Goal: Find specific page/section: Find specific page/section

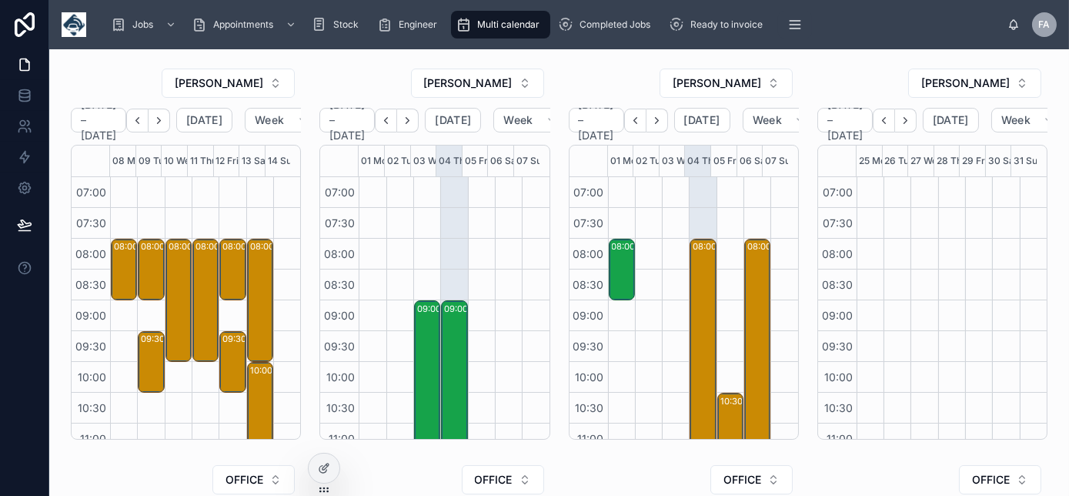
scroll to position [431, 0]
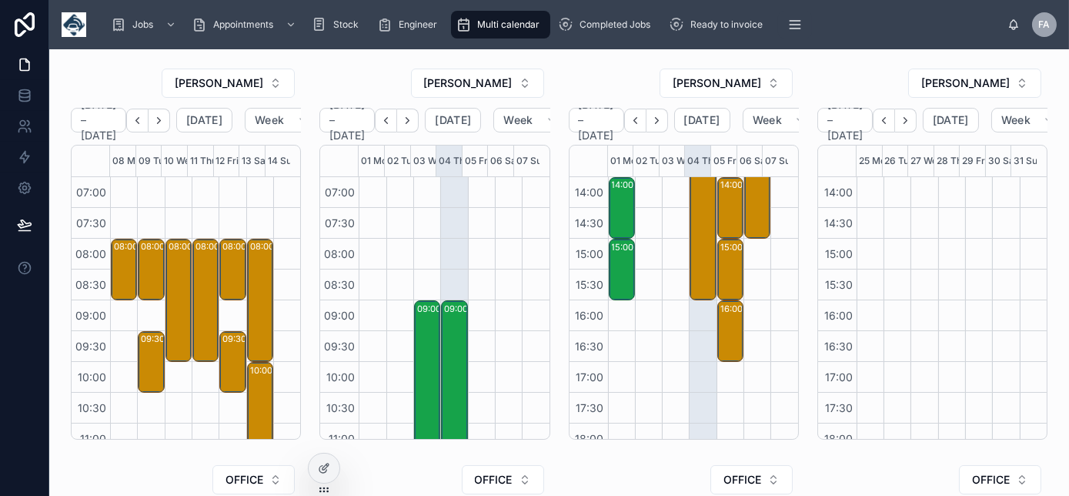
drag, startPoint x: 121, startPoint y: 62, endPoint x: 155, endPoint y: 81, distance: 39.3
click at [155, 81] on div "[PERSON_NAME] [DATE] – [DATE] [DATE] Week 08 Mon 09 Tue 10 Wed 11 Thu 12 Fri 13…" at bounding box center [186, 254] width 249 height 384
drag, startPoint x: 155, startPoint y: 81, endPoint x: 134, endPoint y: 76, distance: 22.0
click at [134, 76] on div "[PERSON_NAME]" at bounding box center [186, 83] width 230 height 31
drag, startPoint x: 110, startPoint y: 92, endPoint x: 99, endPoint y: 78, distance: 18.0
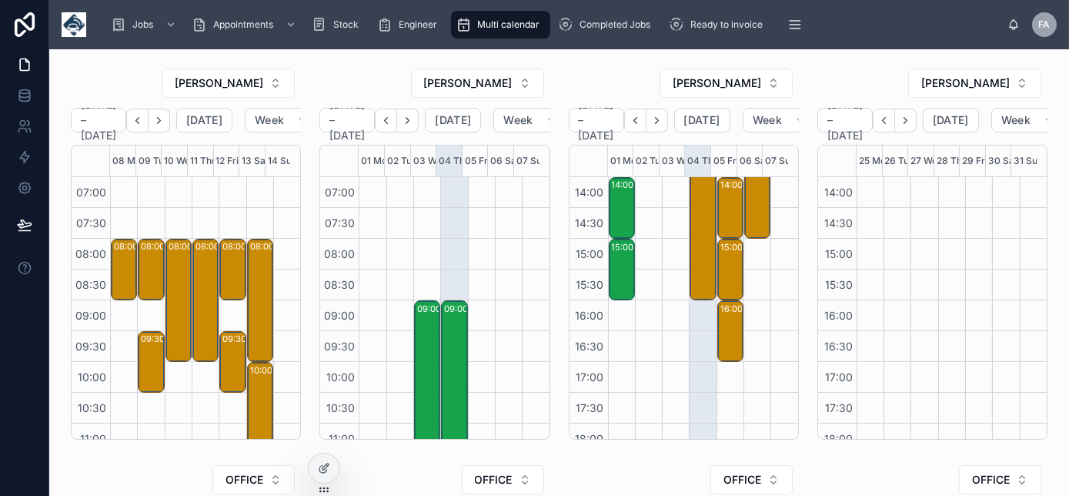
click at [99, 78] on div "[PERSON_NAME]" at bounding box center [186, 83] width 230 height 31
drag, startPoint x: 99, startPoint y: 72, endPoint x: 43, endPoint y: 64, distance: 56.0
click at [43, 64] on div "App Jobs Appointments Stock Engineer Multi calendar Completed Jobs Ready to inv…" at bounding box center [534, 248] width 1069 height 496
copy div "Jobs Appointments Stock Engineer Multi calendar Completed Jobs Ready to invoice…"
click at [147, 82] on div "[PERSON_NAME]" at bounding box center [186, 83] width 230 height 31
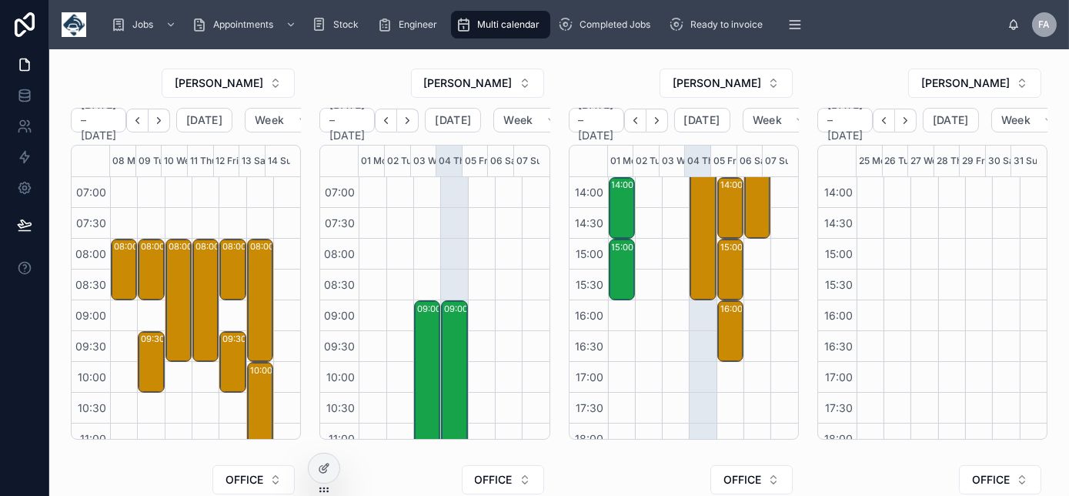
drag, startPoint x: 96, startPoint y: 72, endPoint x: 115, endPoint y: 78, distance: 19.5
click at [115, 78] on div "[PERSON_NAME] [DATE] – [DATE] [DATE] Week 08 Mon 09 Tue 10 Wed 11 Thu 12 Fri 13…" at bounding box center [186, 254] width 249 height 384
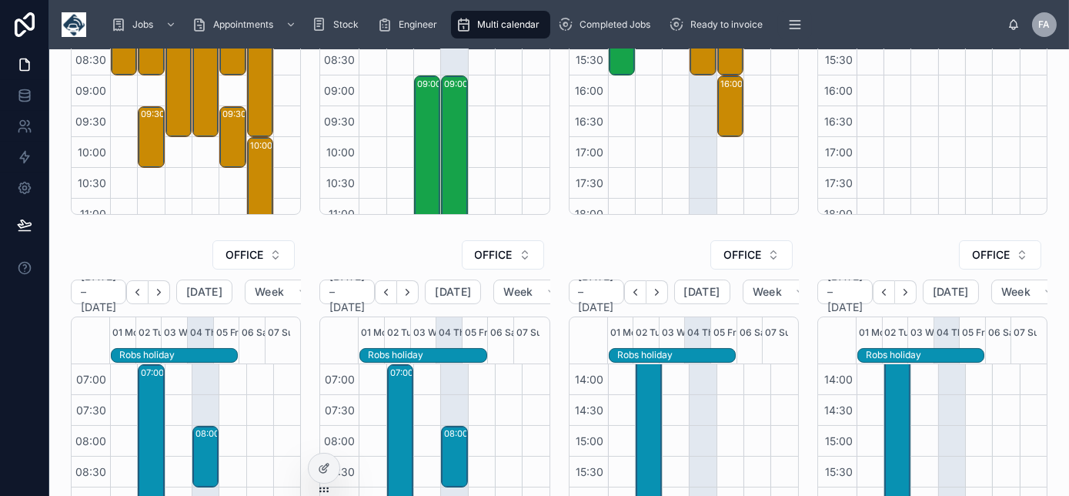
scroll to position [0, 0]
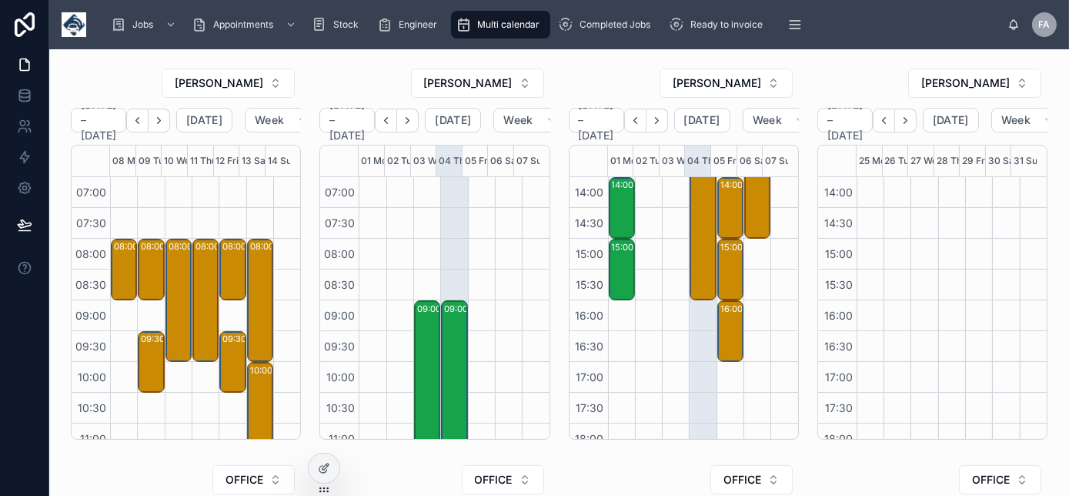
drag, startPoint x: 65, startPoint y: 52, endPoint x: 105, endPoint y: 82, distance: 50.0
click at [105, 89] on div "[PERSON_NAME] [DATE] – [DATE] [DATE] Week 08 Mon 09 Tue 10 Wed 11 Thu 12 Fri 13…" at bounding box center [559, 494] width 1020 height 891
drag, startPoint x: 105, startPoint y: 82, endPoint x: 103, endPoint y: 0, distance: 81.6
click at [103, 0] on div "Jobs Appointments Stock Engineer Multi calendar Completed Jobs Ready to invoice…" at bounding box center [559, 248] width 1020 height 496
drag, startPoint x: 103, startPoint y: 0, endPoint x: 91, endPoint y: 72, distance: 72.6
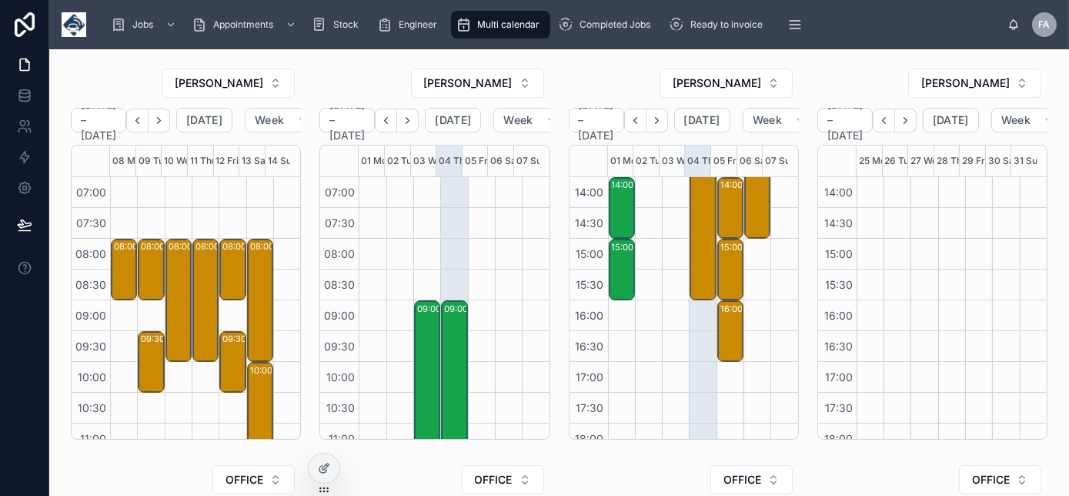
click at [91, 72] on div "[PERSON_NAME]" at bounding box center [186, 83] width 230 height 31
drag, startPoint x: 932, startPoint y: 434, endPoint x: 324, endPoint y: 117, distance: 685.8
click at [324, 117] on div "[PERSON_NAME] [DATE] – [DATE] [DATE] Week 08 Mon 09 Tue 10 Wed 11 Thu 12 Fri 13…" at bounding box center [559, 494] width 1020 height 891
